Goal: Task Accomplishment & Management: Complete application form

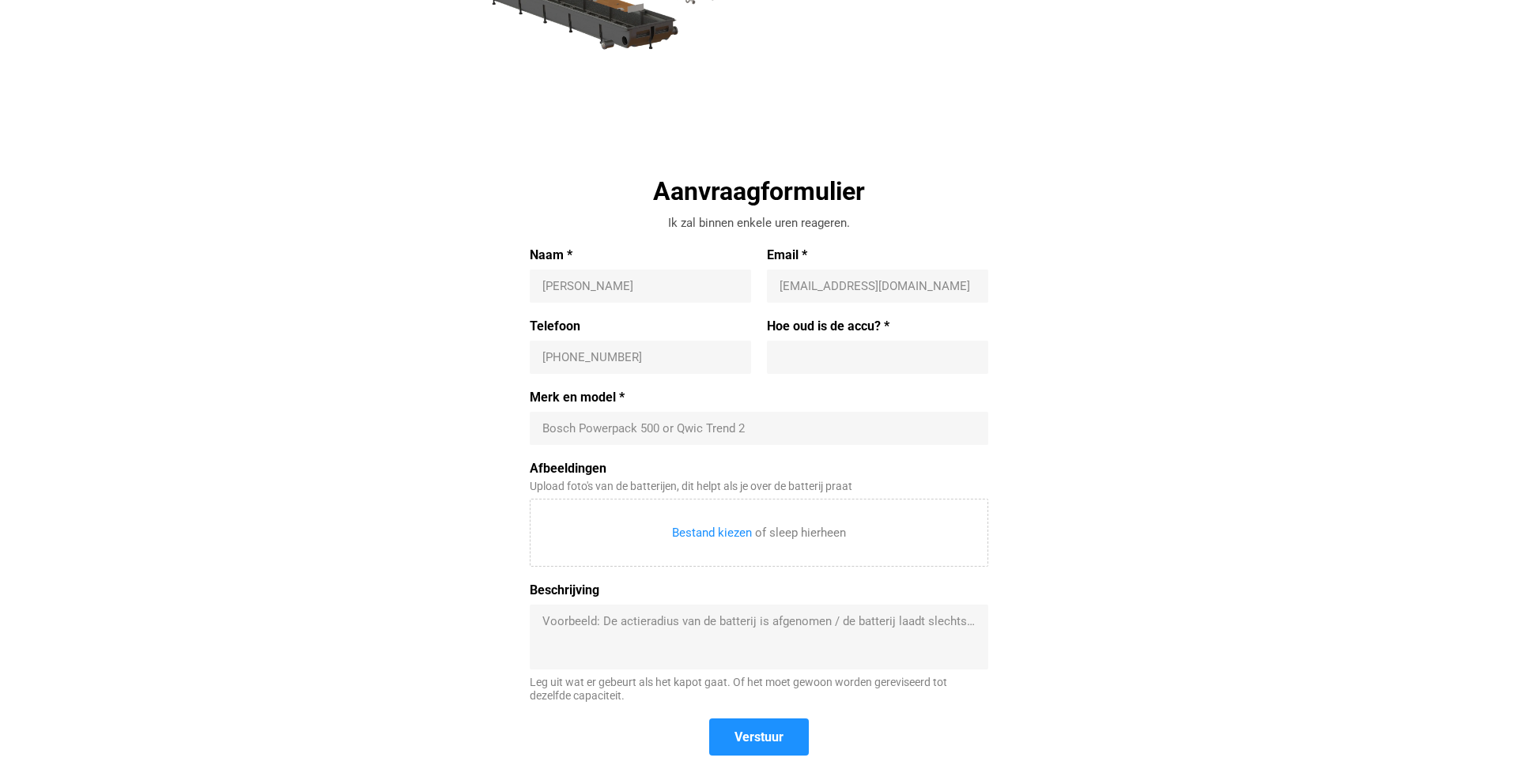
scroll to position [372, 0]
click at [684, 303] on div "[PERSON_NAME]" at bounding box center [640, 289] width 221 height 33
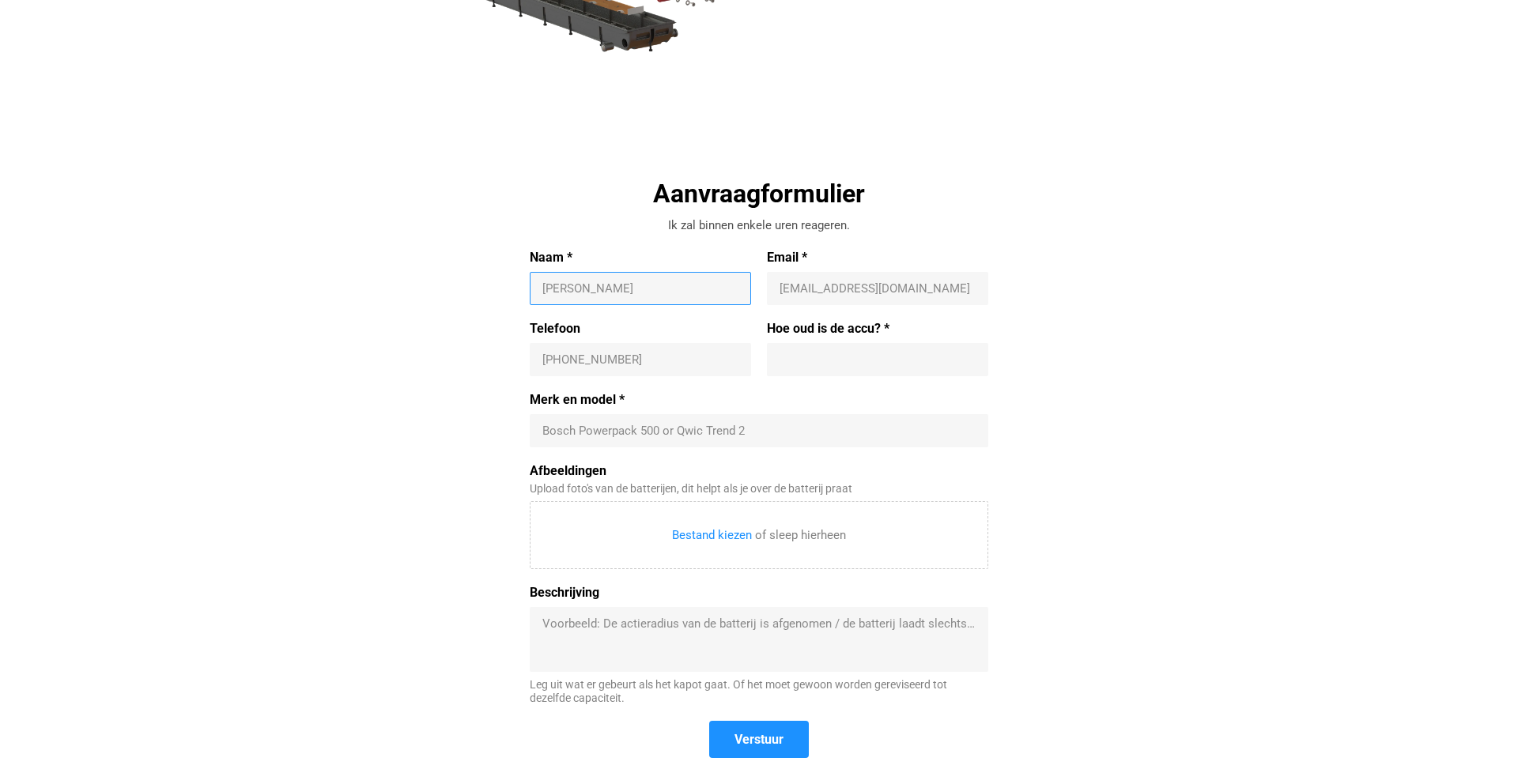
click at [681, 286] on input "Naam *" at bounding box center [640, 289] width 196 height 16
type input "Tefy Razafindramora"
type input "[EMAIL_ADDRESS][DOMAIN_NAME]"
type input "[PHONE_NUMBER]"
click at [689, 446] on div "Bosch Powerpack 500 or Qwic Trend 2" at bounding box center [758, 430] width 459 height 33
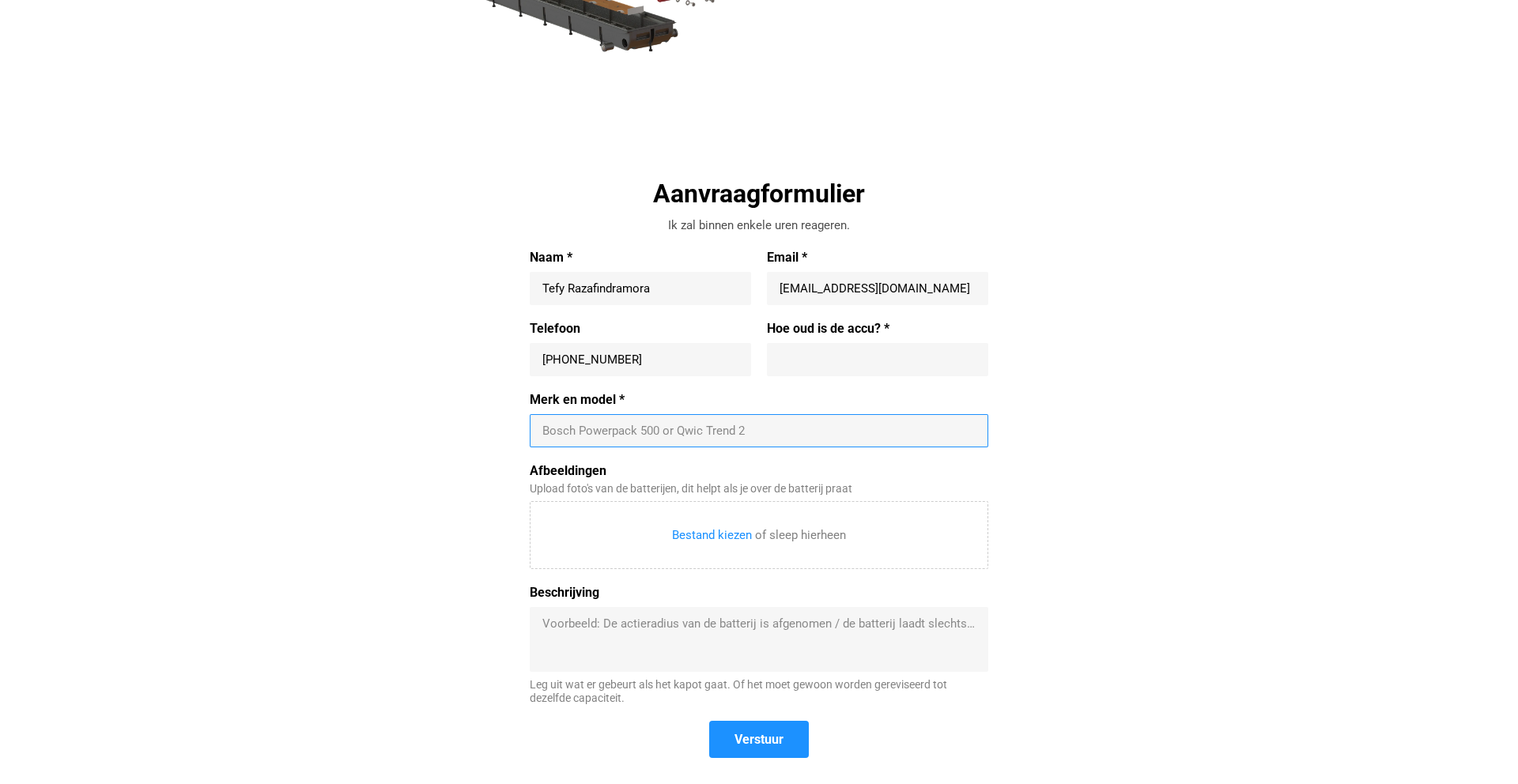
click at [680, 436] on input "Merk en model *" at bounding box center [758, 430] width 433 height 16
click at [679, 431] on input "Merk en model *" at bounding box center [758, 430] width 433 height 16
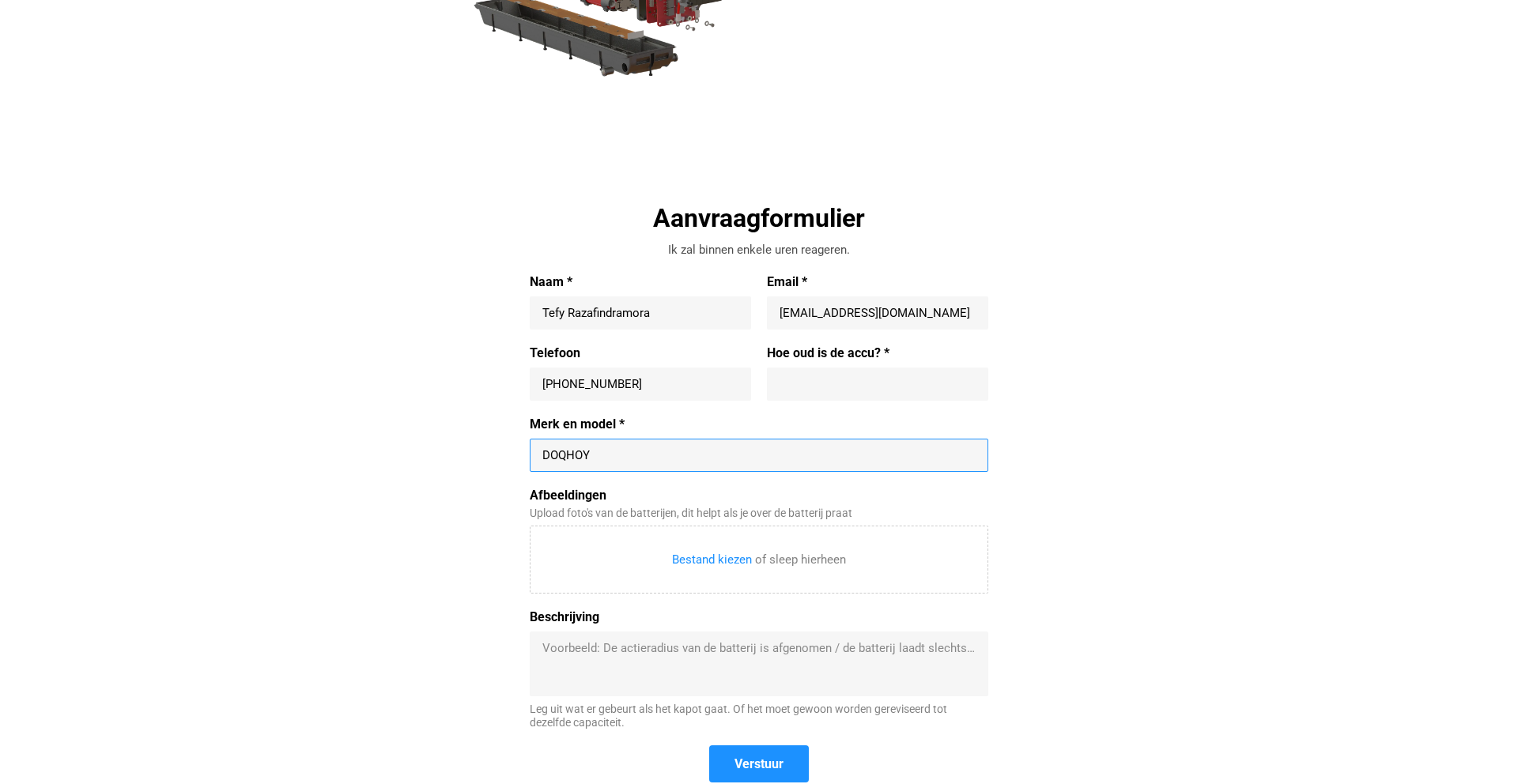
scroll to position [349, 0]
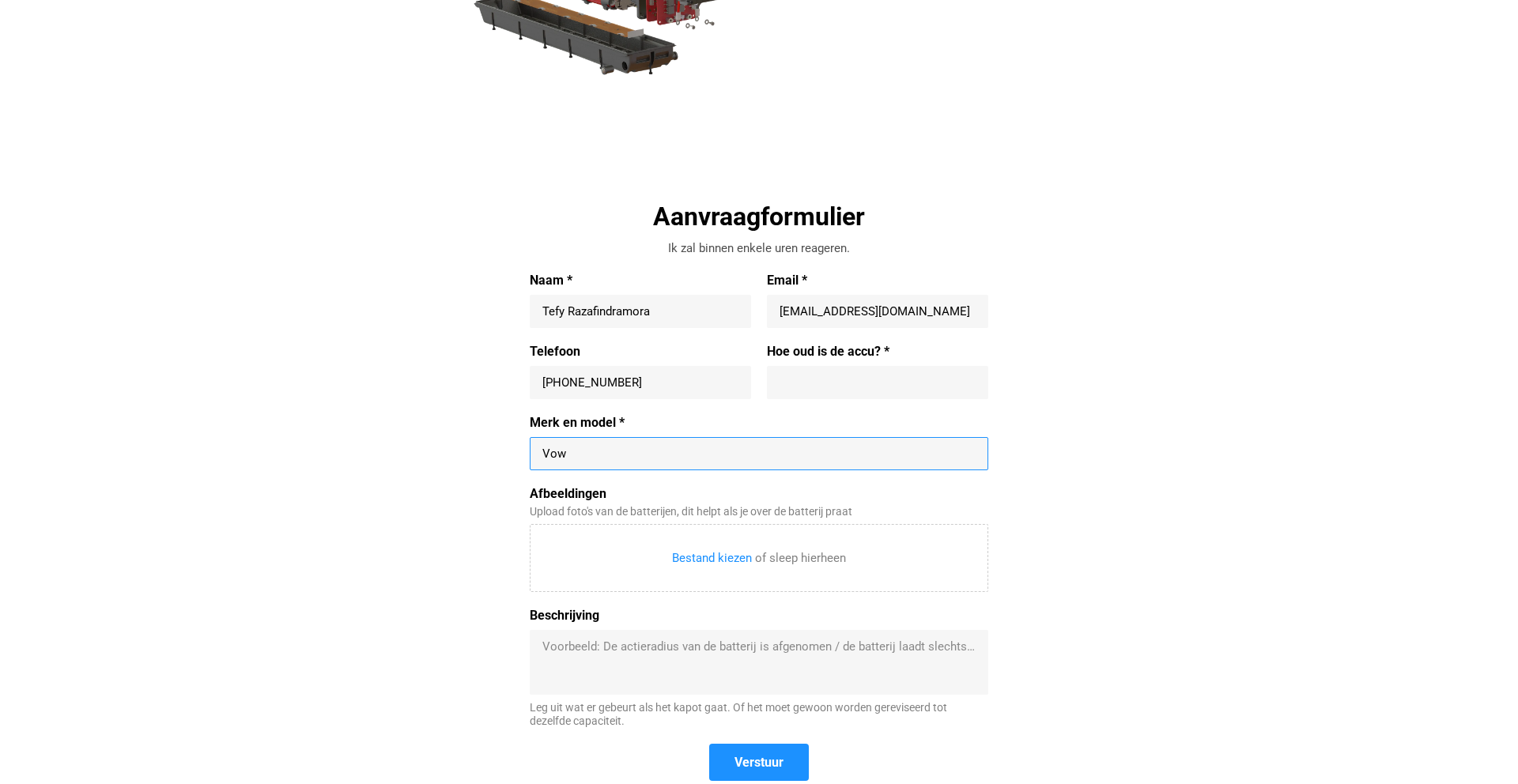
type input "Vow"
drag, startPoint x: 514, startPoint y: 239, endPoint x: 597, endPoint y: 279, distance: 92.1
click at [596, 279] on div "Aanvraagformulier Ik zal binnen enkele uren reageren. Naam * Tefy Razafindramor…" at bounding box center [759, 500] width 728 height 602
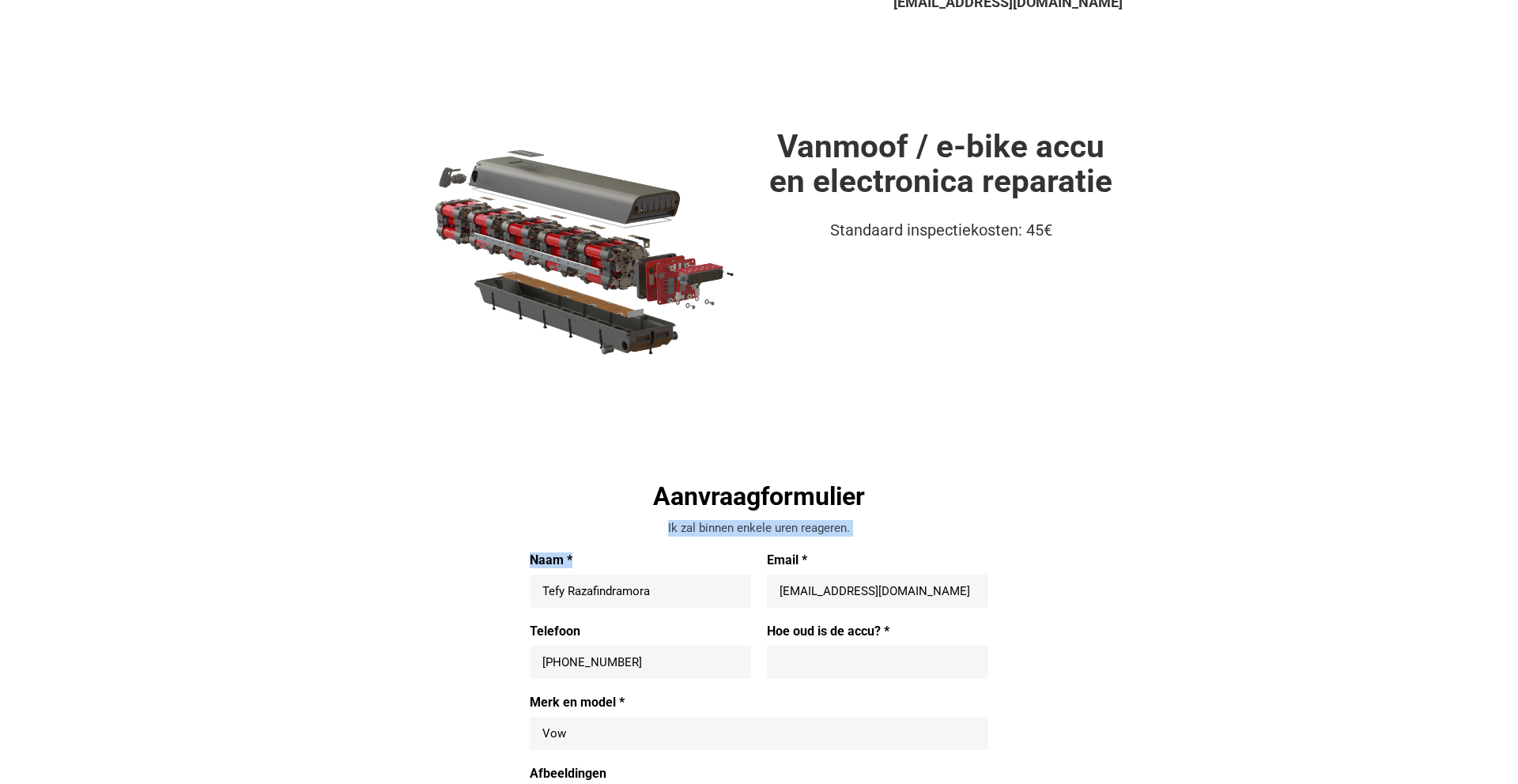
scroll to position [0, 0]
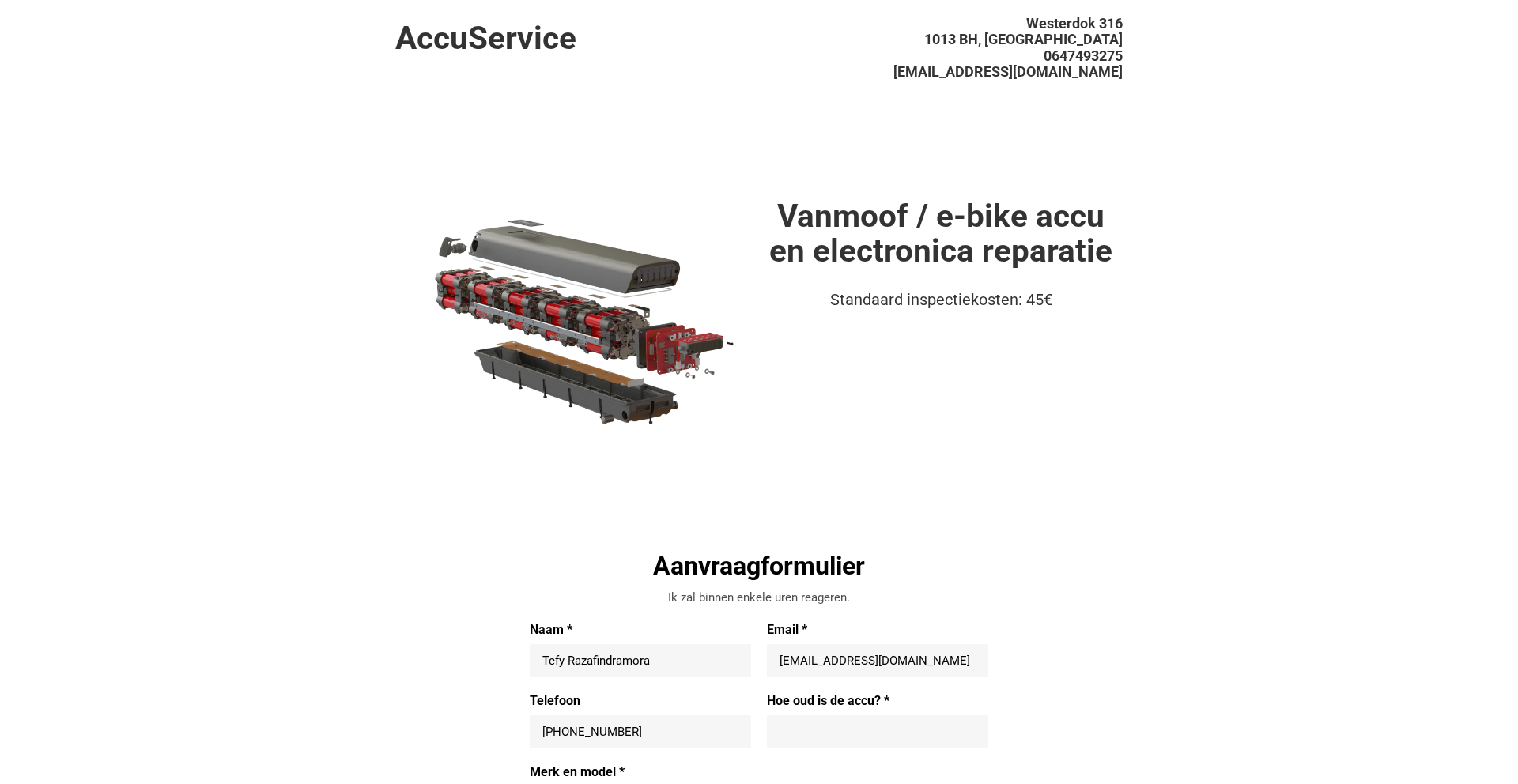
click at [1030, 253] on h1 "Vanmoof / e-bike accu en electronica reparatie" at bounding box center [940, 234] width 364 height 71
